Goal: Information Seeking & Learning: Learn about a topic

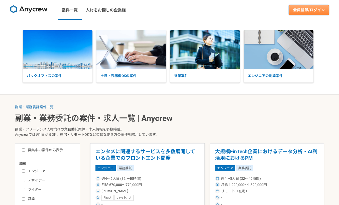
click at [307, 11] on link "会員登録/ログイン" at bounding box center [309, 10] width 40 height 10
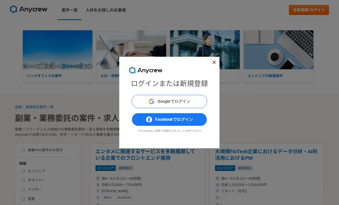
click at [169, 101] on span "Googleでログイン" at bounding box center [173, 102] width 33 height 6
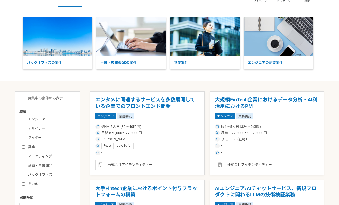
scroll to position [20, 0]
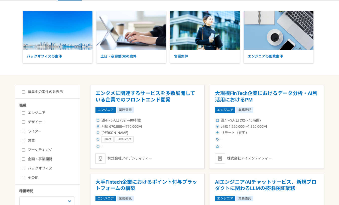
click at [35, 139] on label "営業" at bounding box center [51, 140] width 58 height 5
click at [25, 139] on input "営業" at bounding box center [23, 140] width 3 height 3
checkbox input "true"
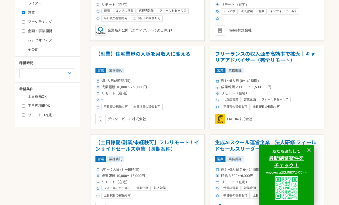
scroll to position [145, 0]
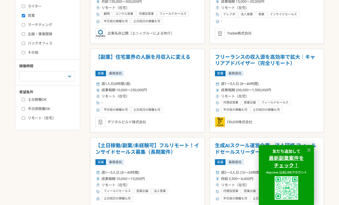
click at [33, 120] on label "リモート（在宅）" at bounding box center [51, 118] width 58 height 5
click at [25, 120] on input "リモート（在宅）" at bounding box center [23, 118] width 3 height 3
checkbox input "true"
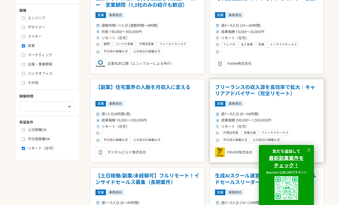
scroll to position [118, 0]
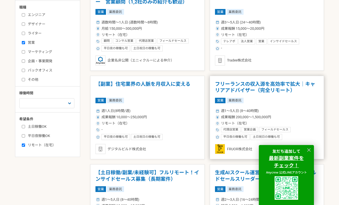
click at [279, 108] on div "週1〜5人日 (8〜40時間) 成果報酬 200,000〜1,500,000円 リモート（在宅） 代理店営業 営業企画 フィールドセールス インサイドセールス…" at bounding box center [267, 123] width 104 height 33
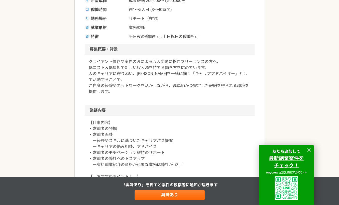
scroll to position [157, 0]
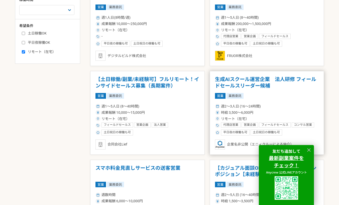
scroll to position [218, 0]
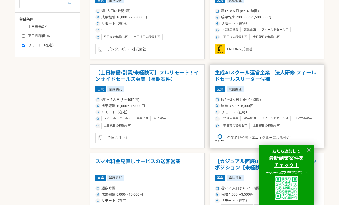
click at [278, 97] on div "週2〜3人日 (16〜24時間) 時給 3,500〜6,000円 リモート（在宅） 代理店営業 営業企画 フィールドセールス コンサル営業 法人営業 AI ア…" at bounding box center [267, 112] width 104 height 33
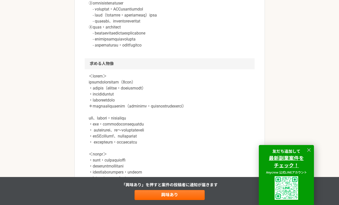
scroll to position [292, 0]
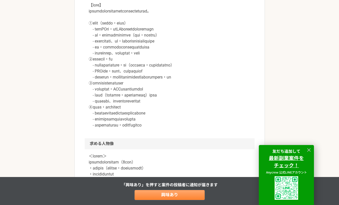
click at [164, 196] on link "興味あり" at bounding box center [169, 195] width 70 height 10
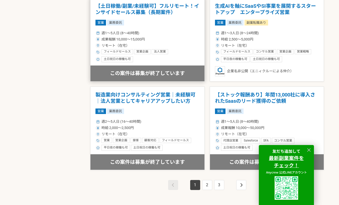
scroll to position [820, 0]
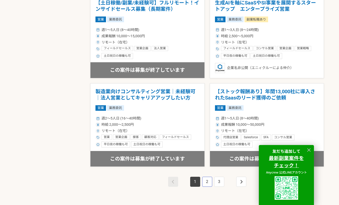
click at [211, 181] on link "2" at bounding box center [207, 182] width 10 height 10
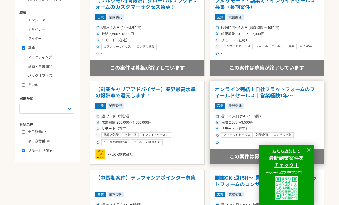
scroll to position [119, 0]
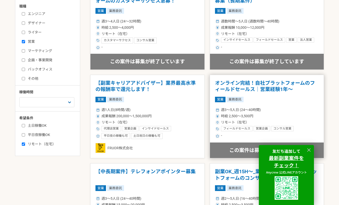
click at [270, 99] on div "営業 業務委託" at bounding box center [267, 100] width 104 height 6
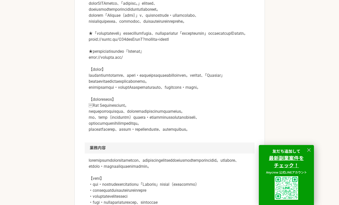
scroll to position [102, 0]
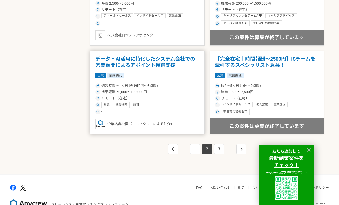
scroll to position [695, 0]
